Goal: Task Accomplishment & Management: Use online tool/utility

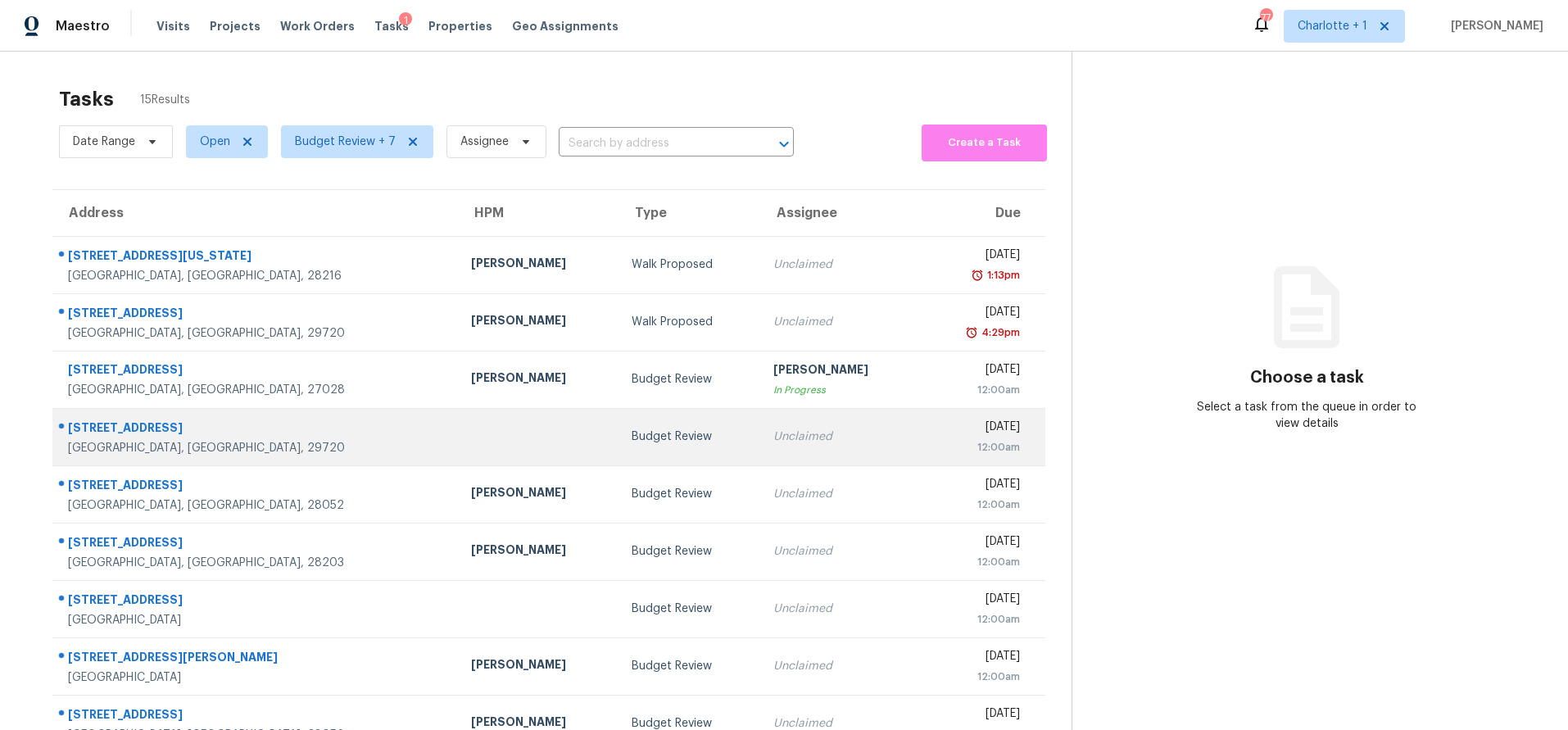
scroll to position [136, 0]
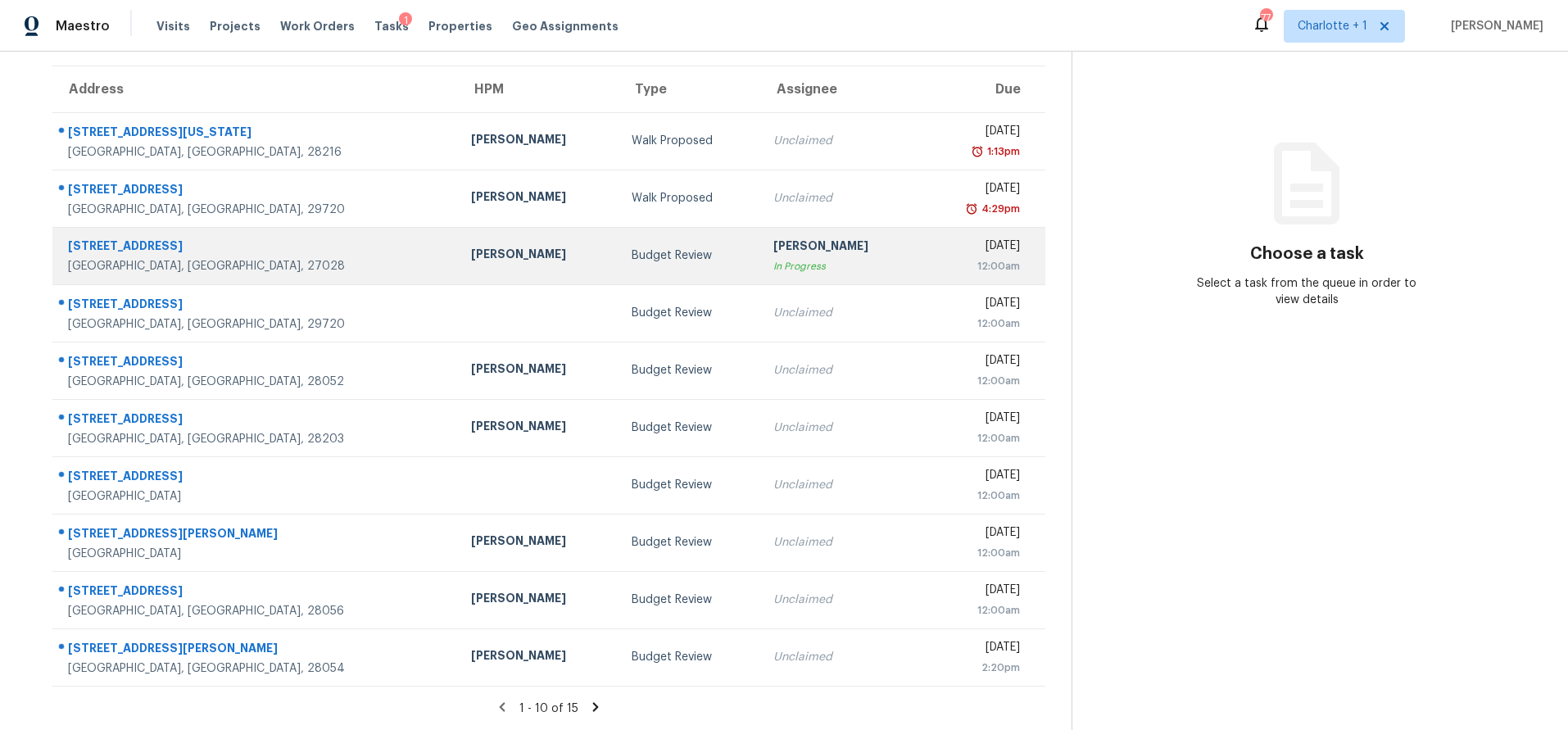
click at [631, 247] on div "Budget Review" at bounding box center [690, 255] width 116 height 16
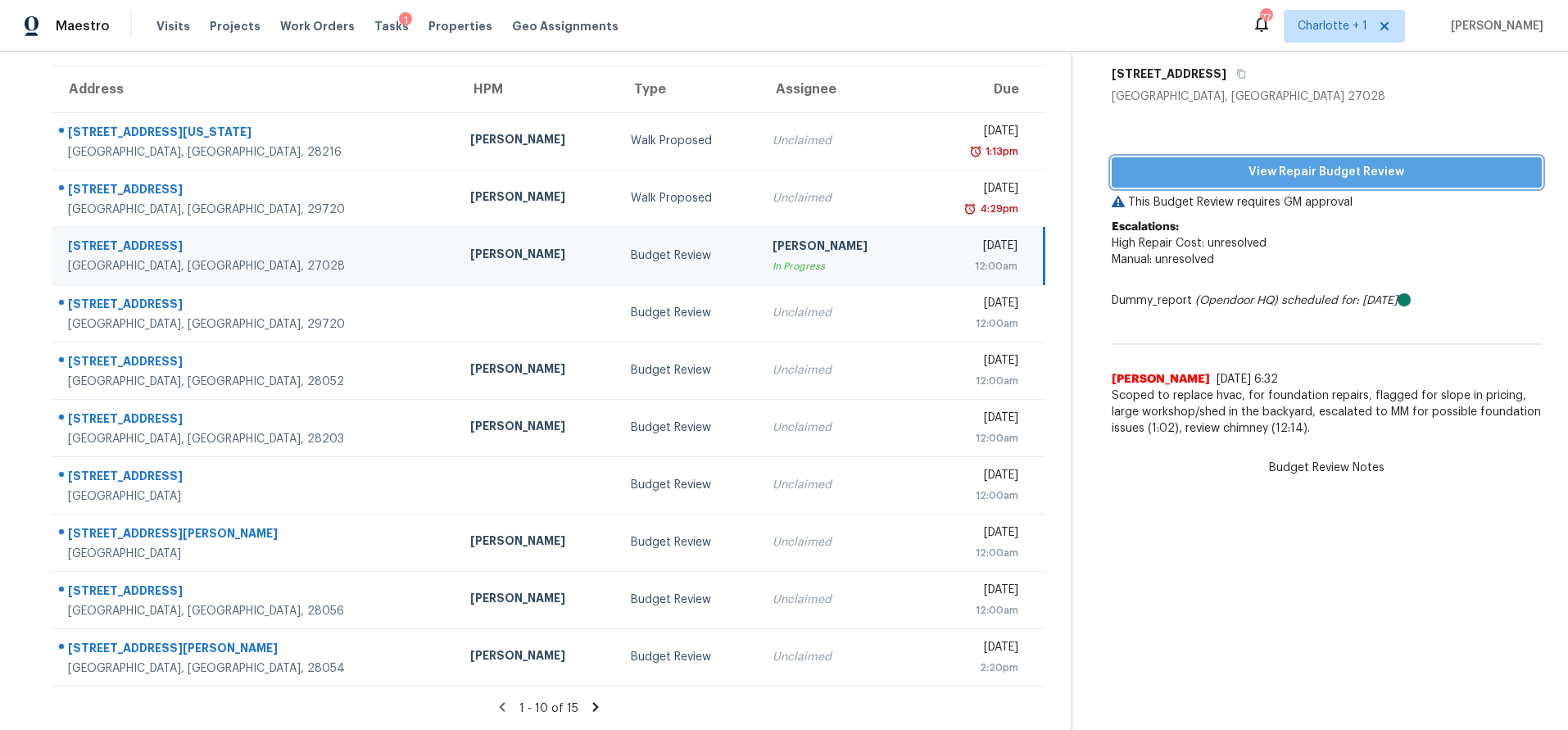
click at [1281, 163] on span "View Repair Budget Review" at bounding box center [1326, 172] width 403 height 20
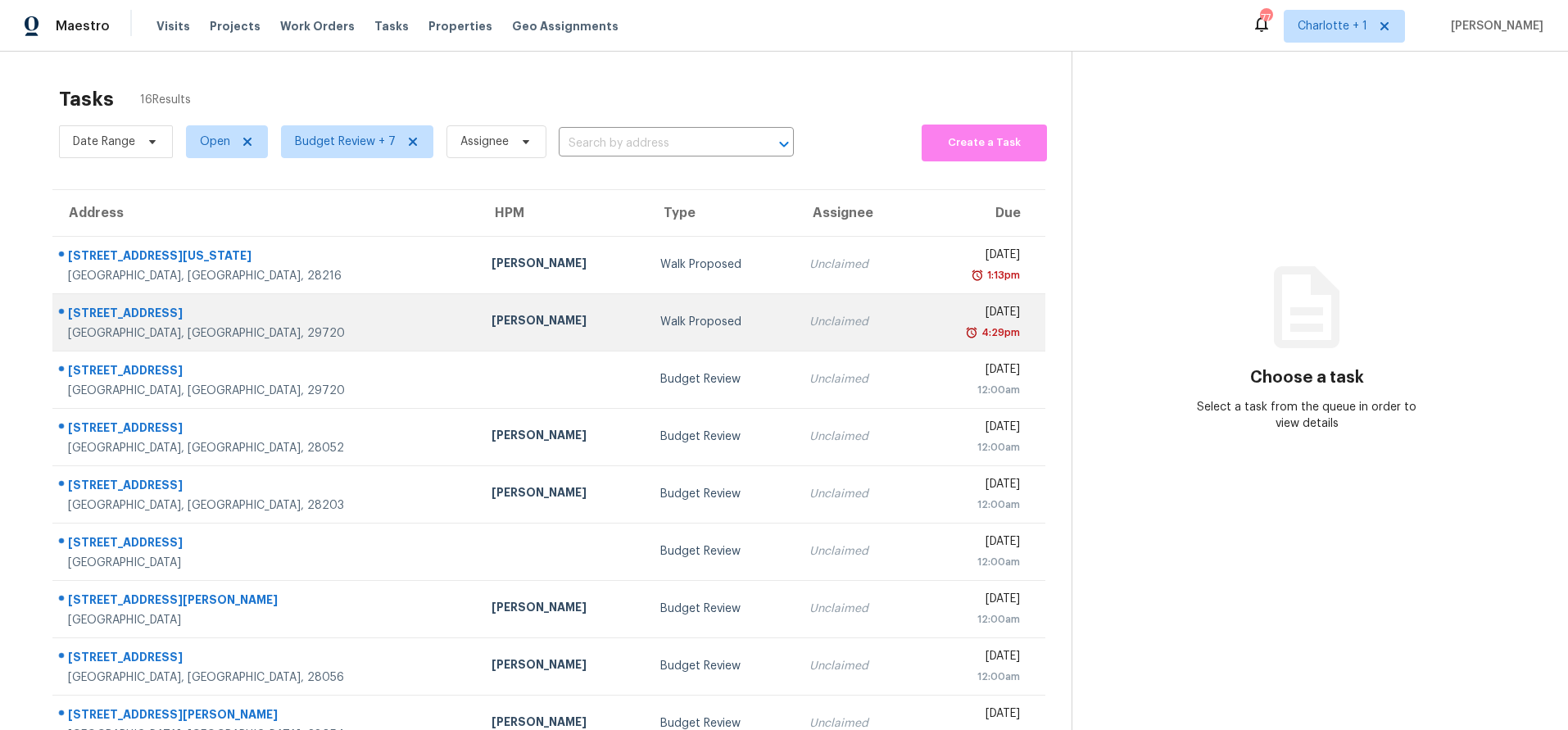
click at [479, 331] on td "[PERSON_NAME]" at bounding box center [563, 322] width 169 height 57
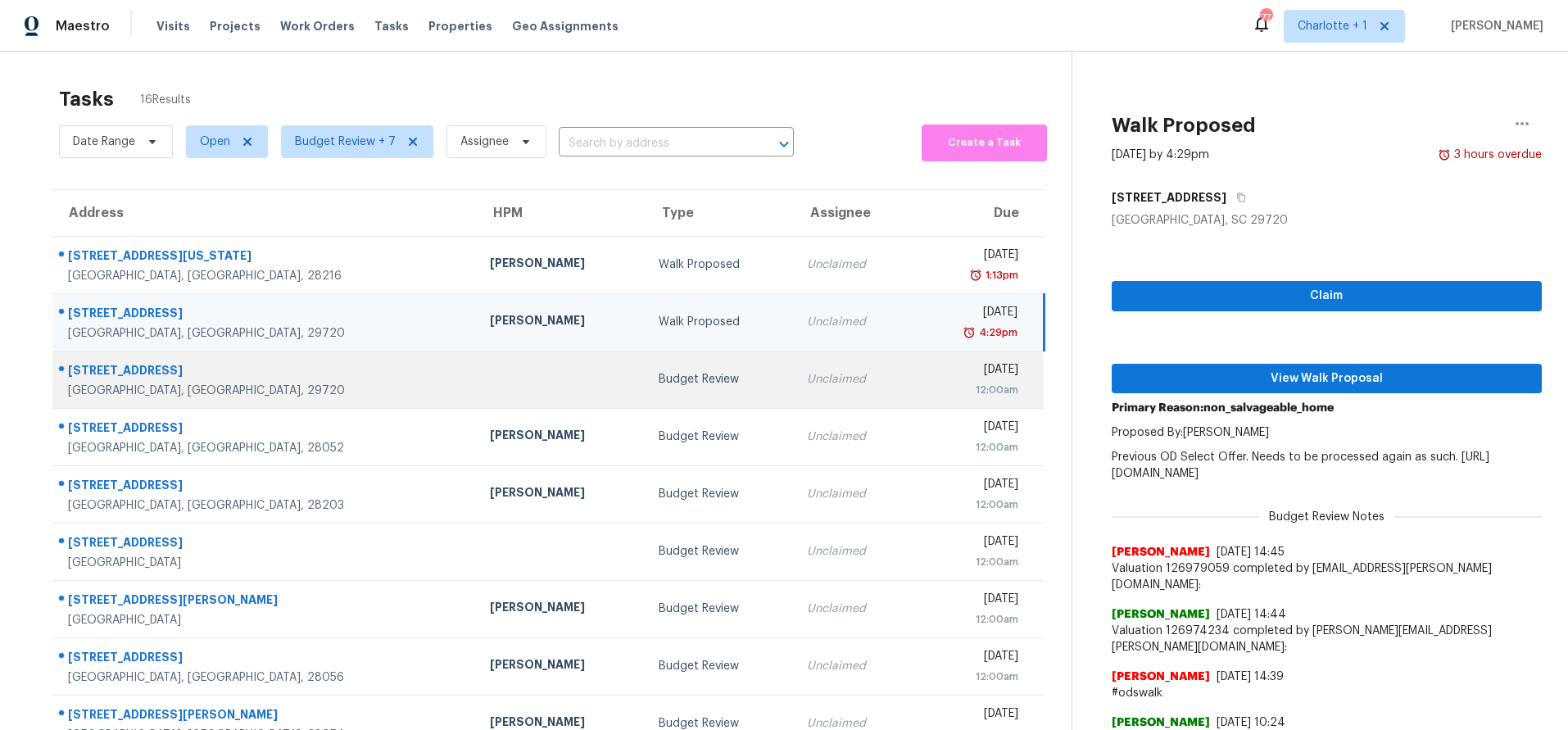
click at [490, 379] on div at bounding box center [561, 380] width 142 height 4
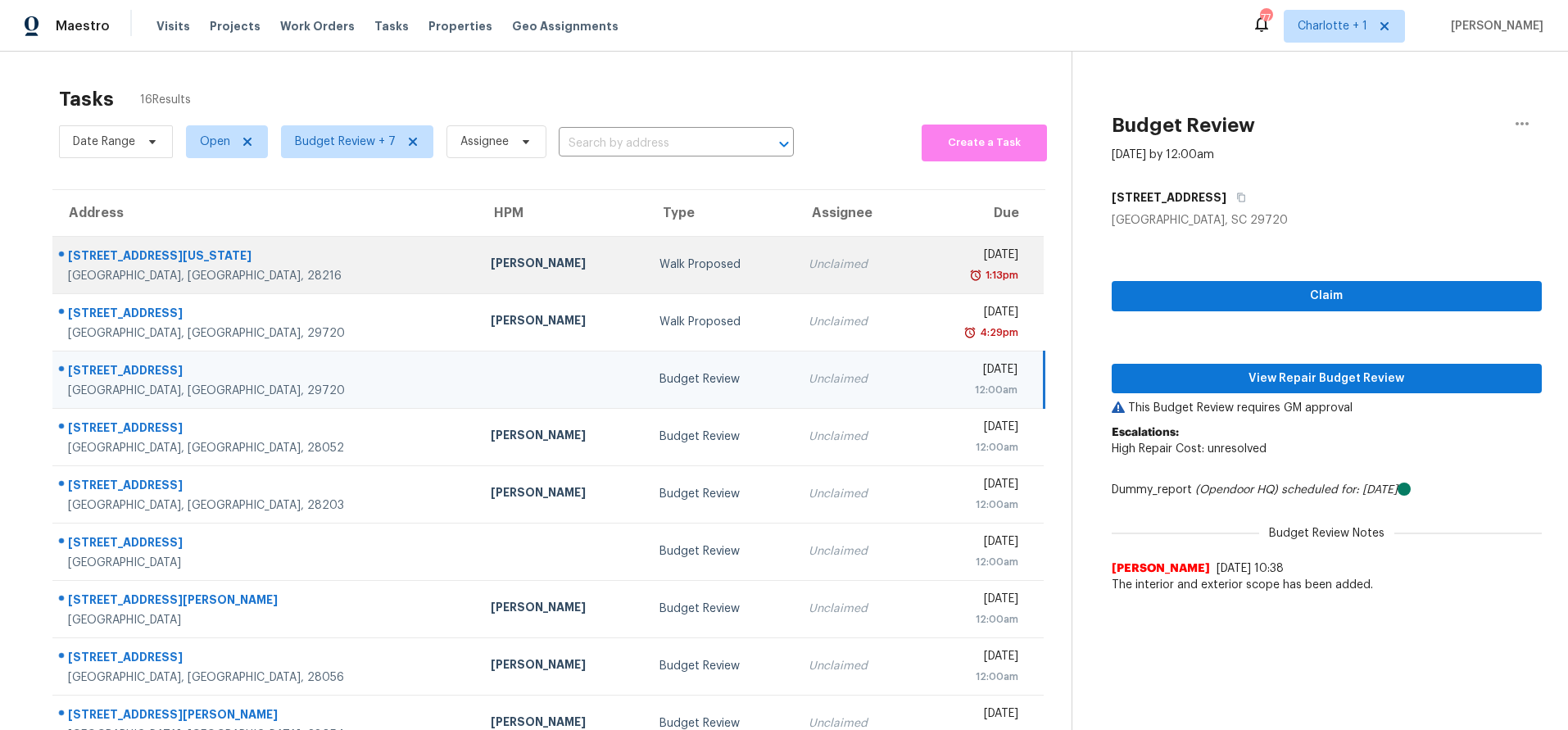
click at [647, 244] on td "Walk Proposed" at bounding box center [721, 264] width 149 height 57
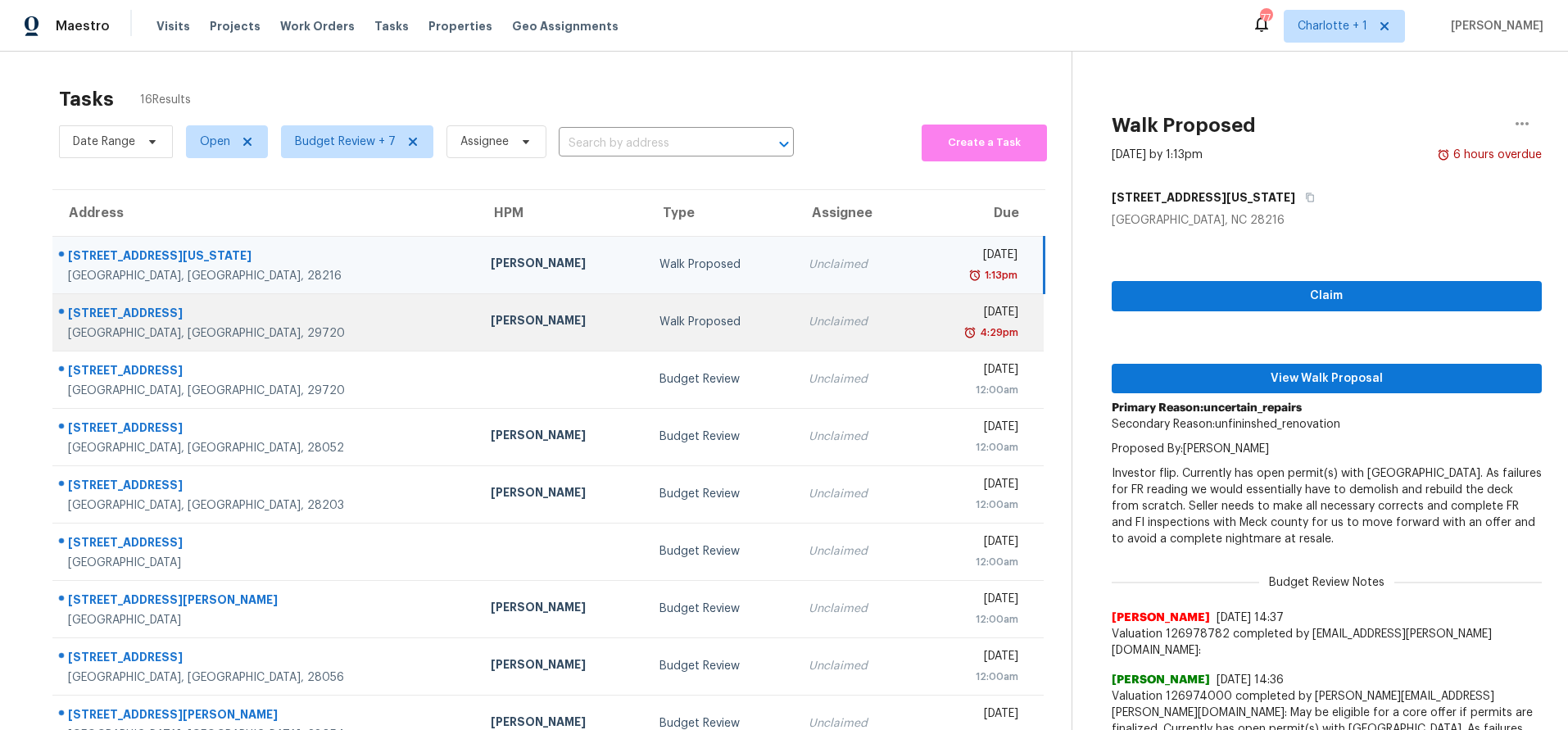
click at [647, 300] on td "Walk Proposed" at bounding box center [721, 322] width 149 height 57
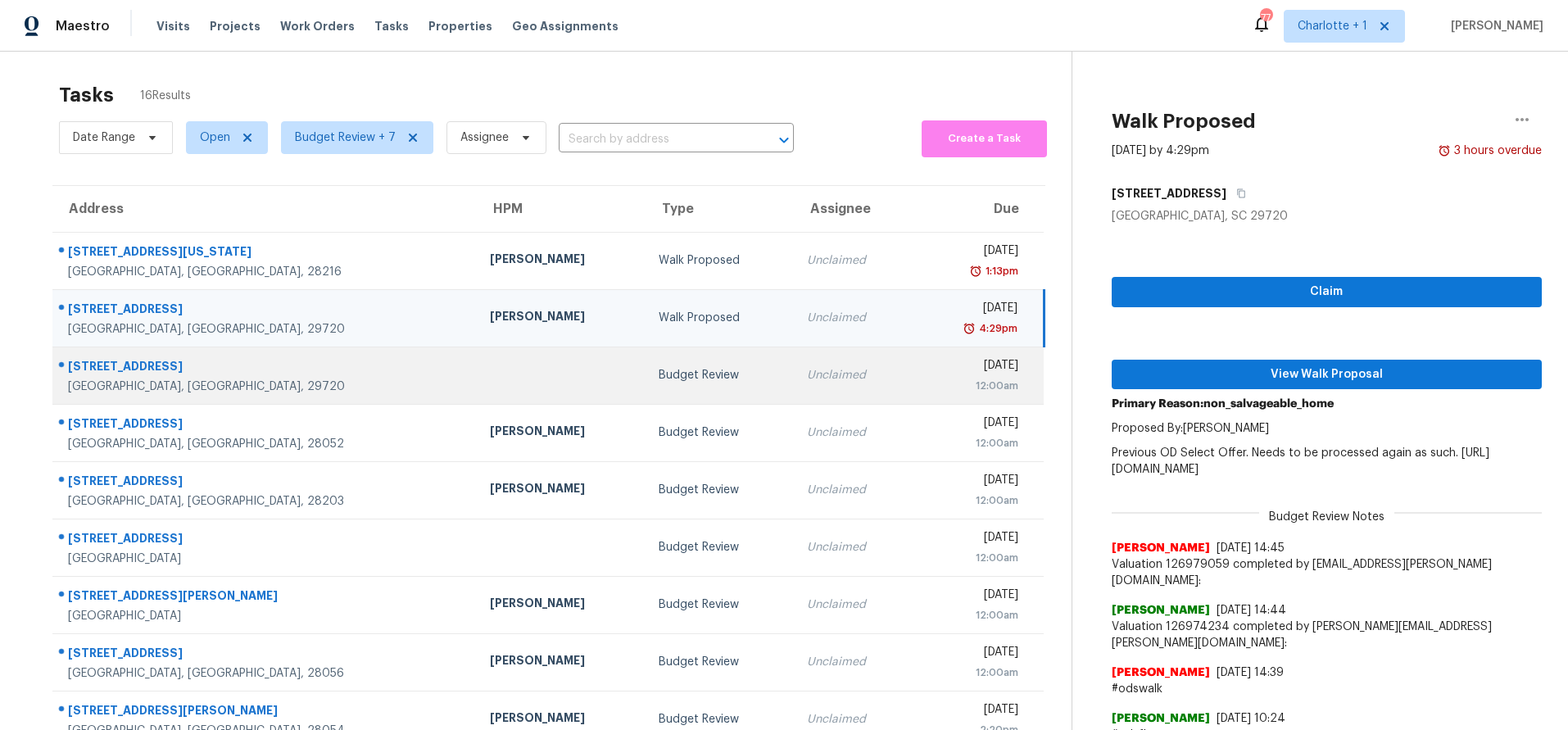
click at [477, 368] on td at bounding box center [561, 375] width 169 height 57
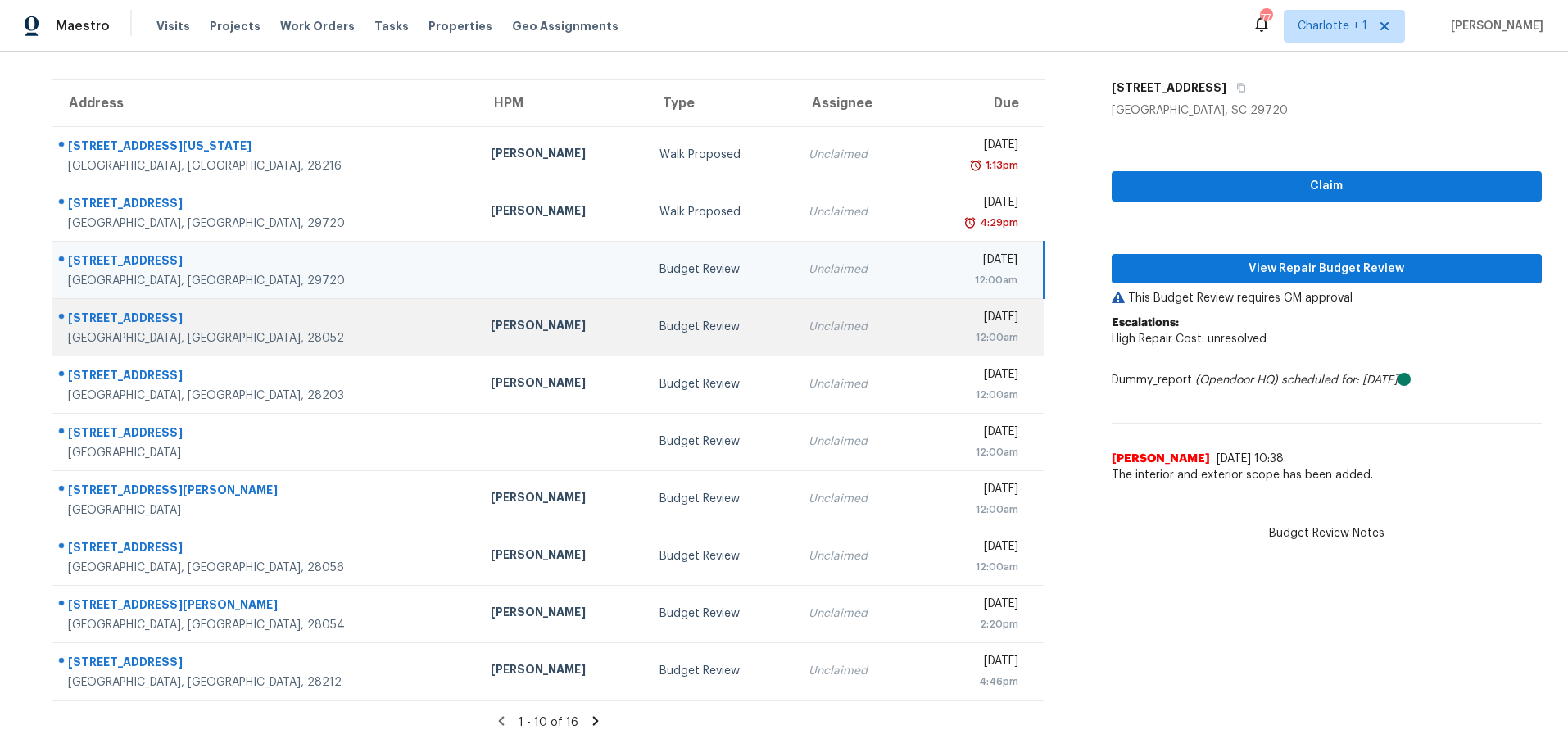
scroll to position [136, 0]
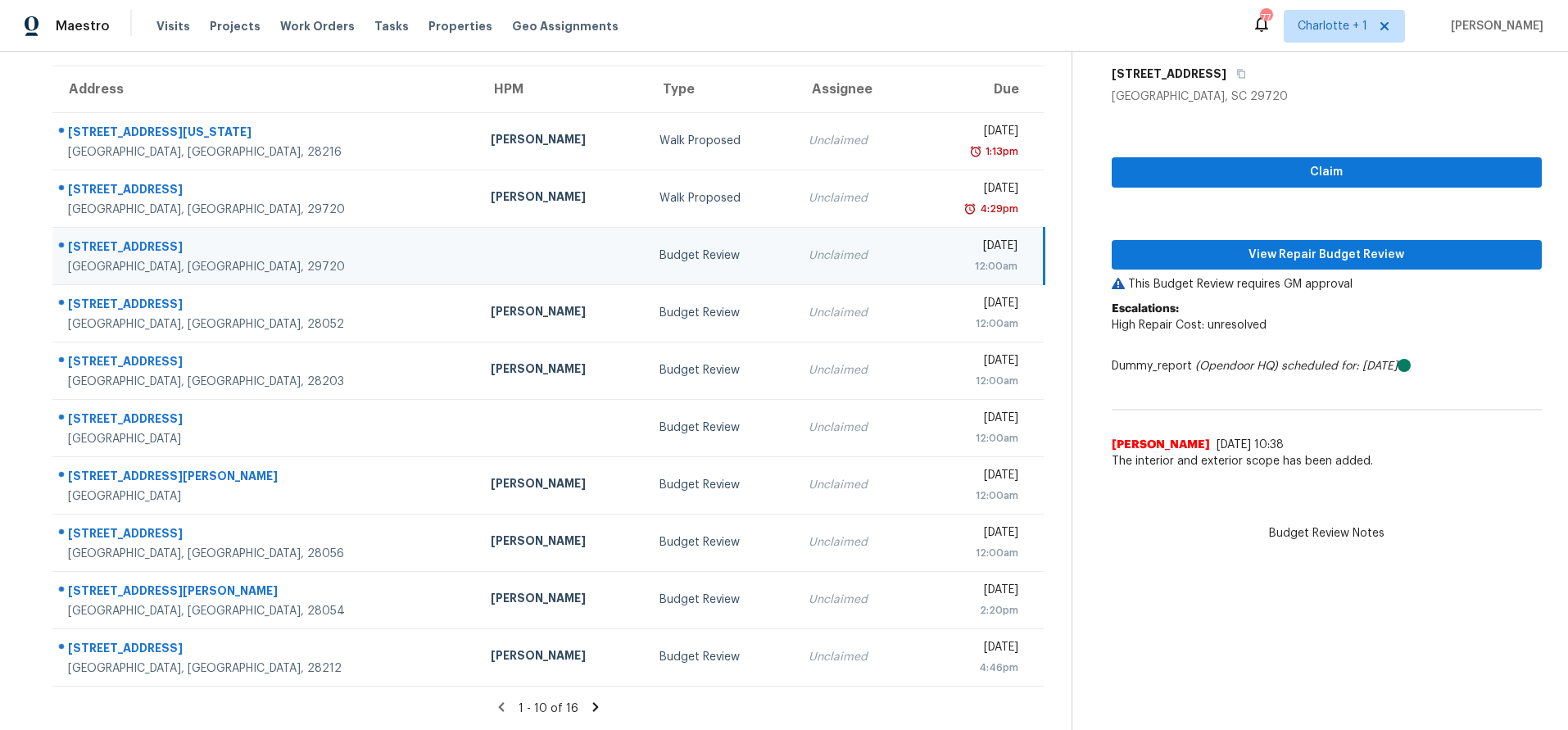
click at [490, 254] on div at bounding box center [561, 256] width 142 height 4
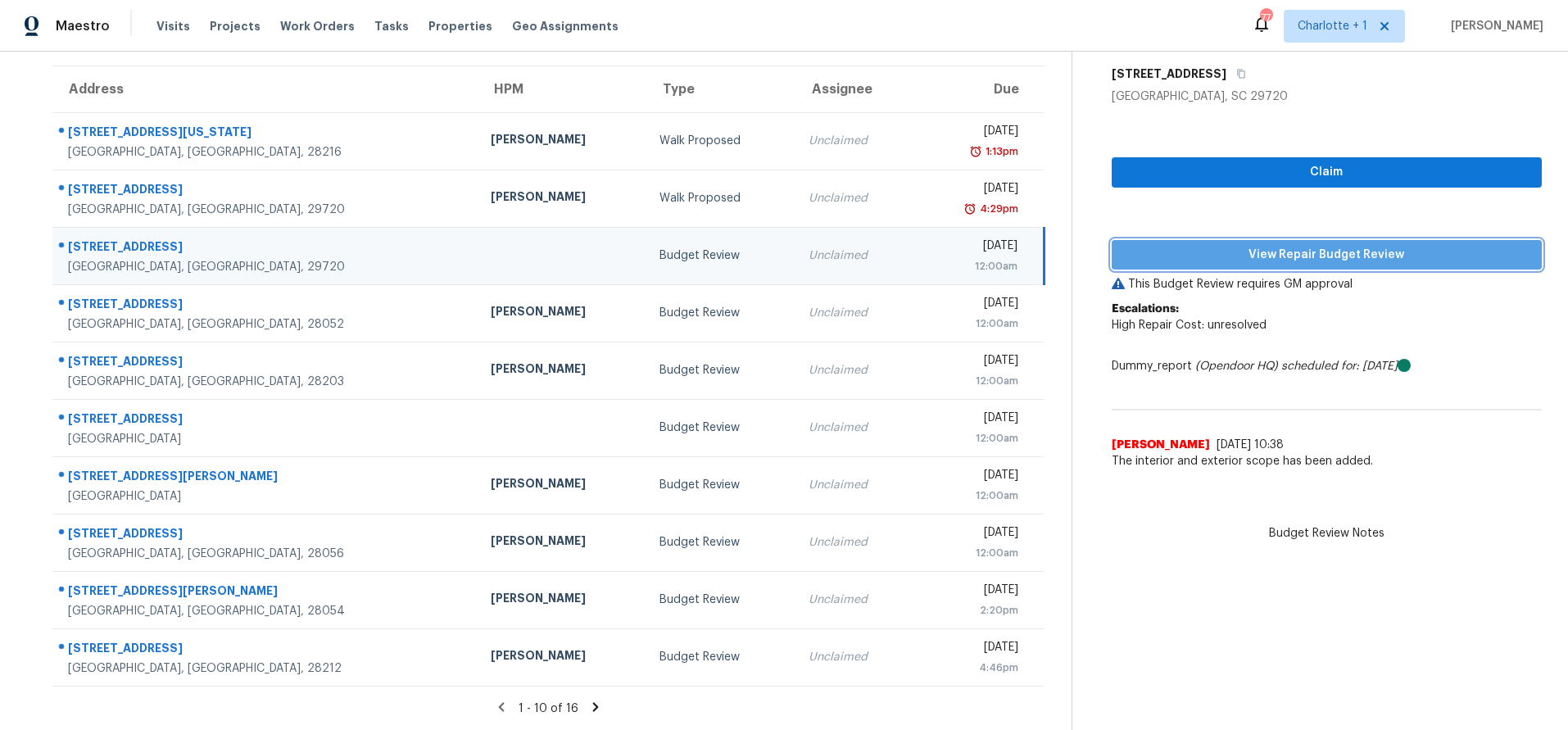
click at [1222, 245] on span "View Repair Budget Review" at bounding box center [1326, 255] width 403 height 20
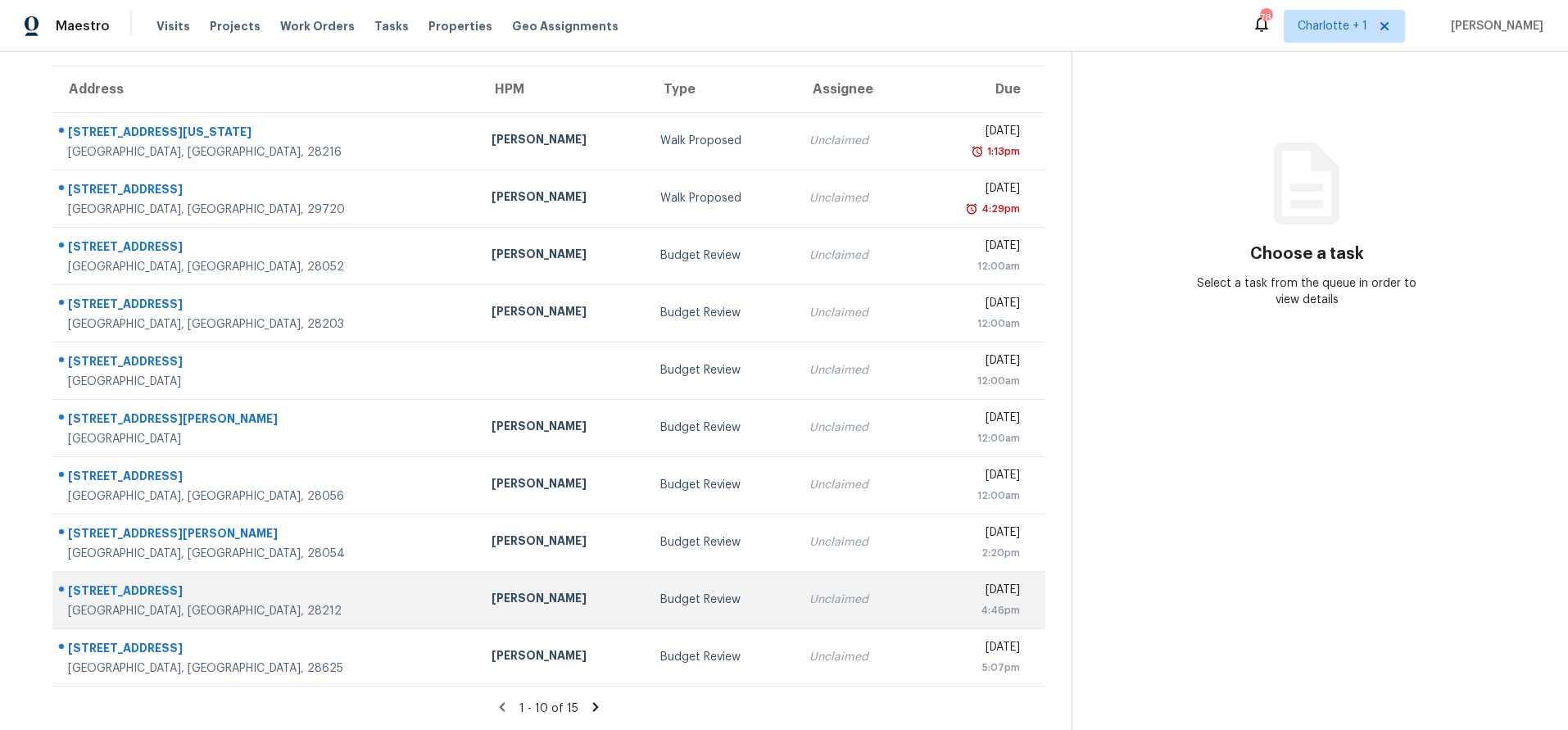
scroll to position [132, 0]
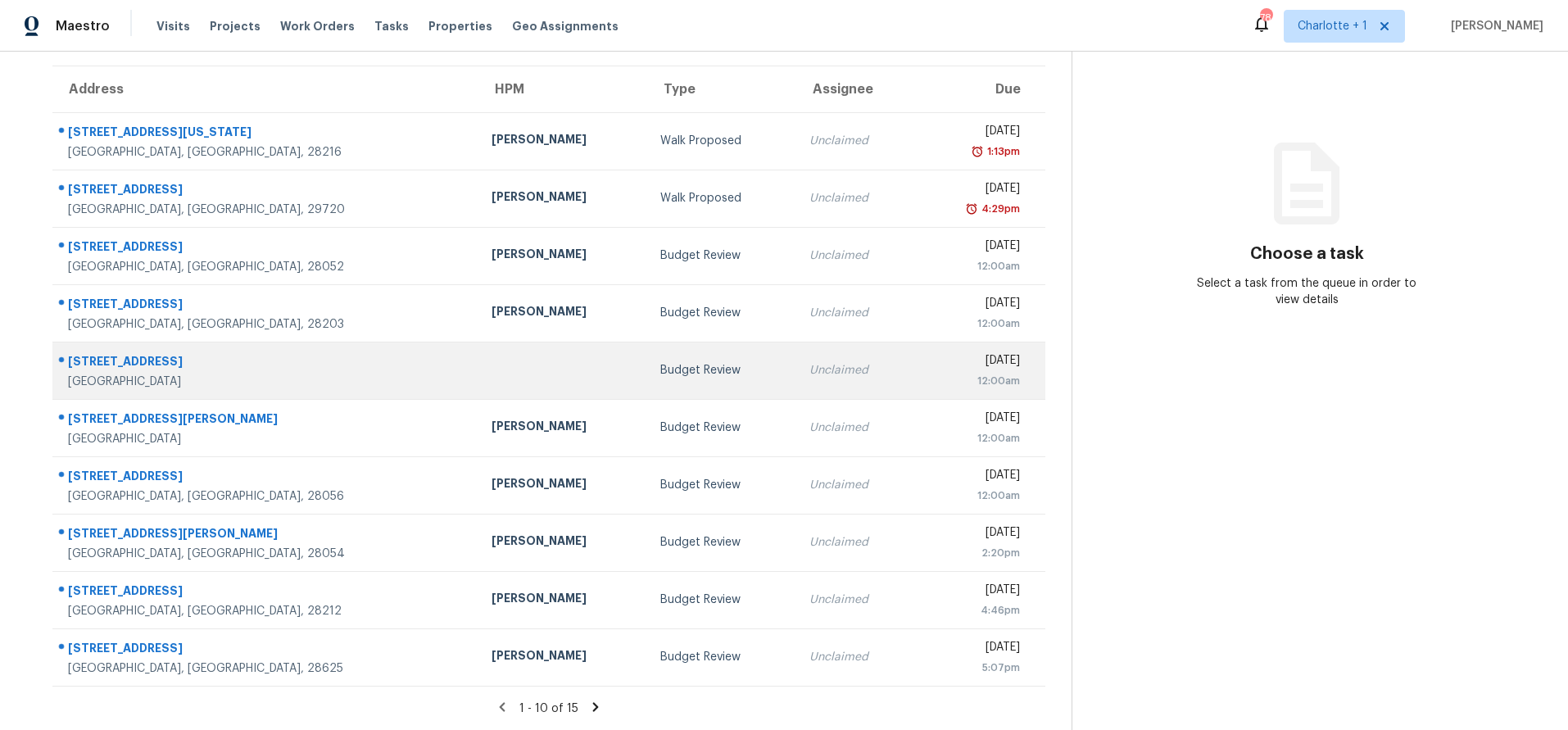
click at [479, 349] on td at bounding box center [563, 370] width 169 height 57
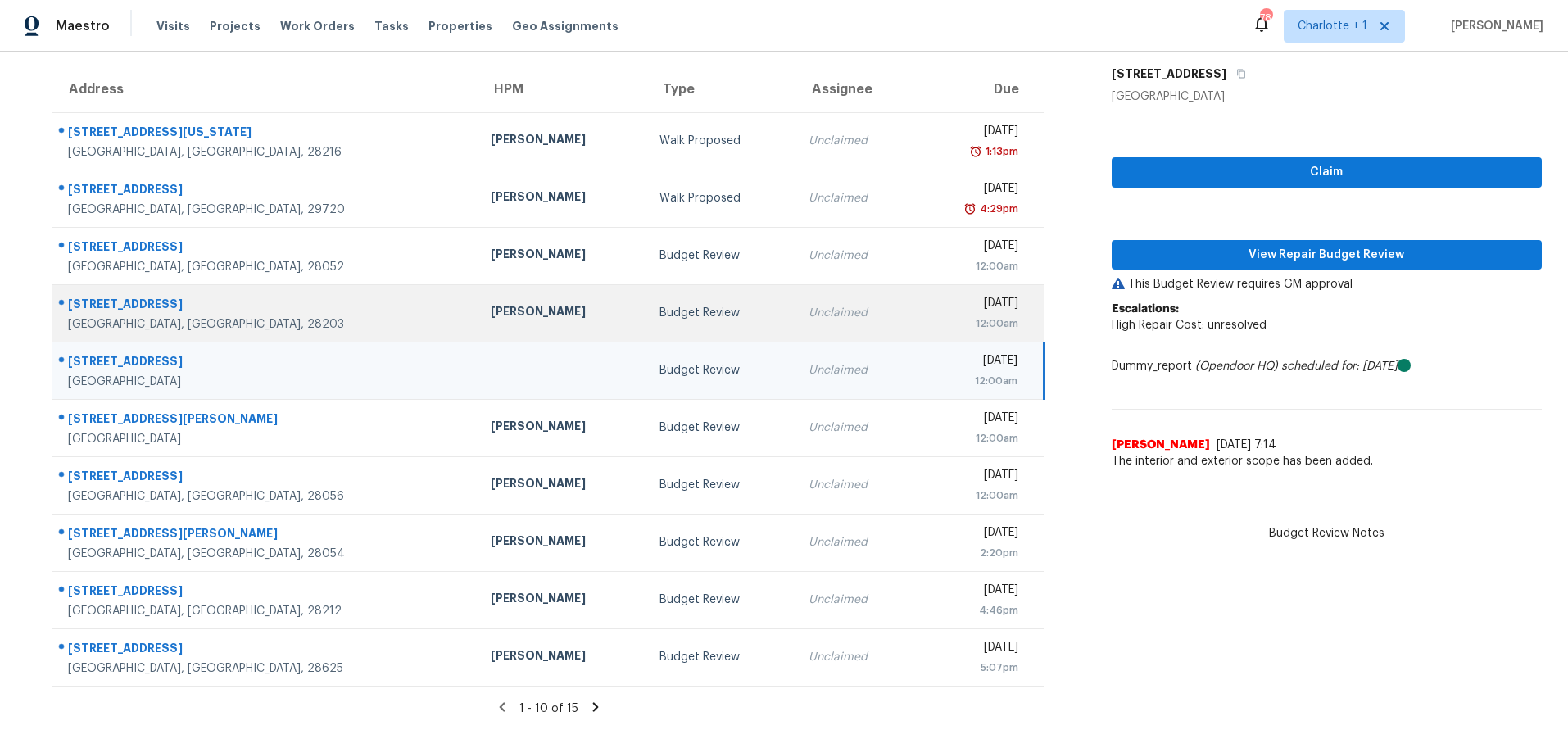
click at [490, 305] on div "[PERSON_NAME]" at bounding box center [561, 313] width 142 height 20
